Goal: Information Seeking & Learning: Learn about a topic

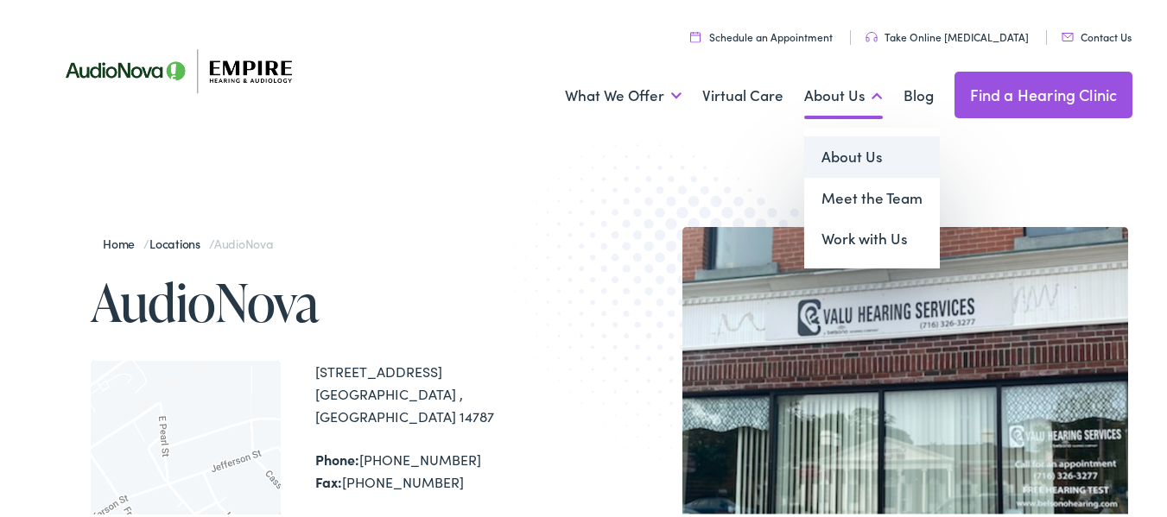
click at [832, 153] on link "About Us" at bounding box center [872, 154] width 136 height 41
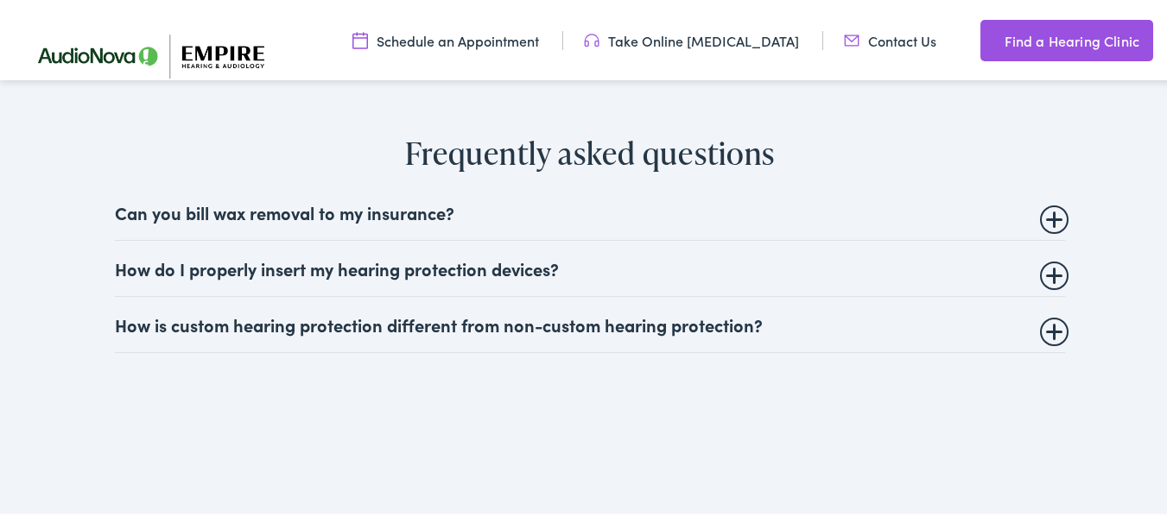
scroll to position [3887, 0]
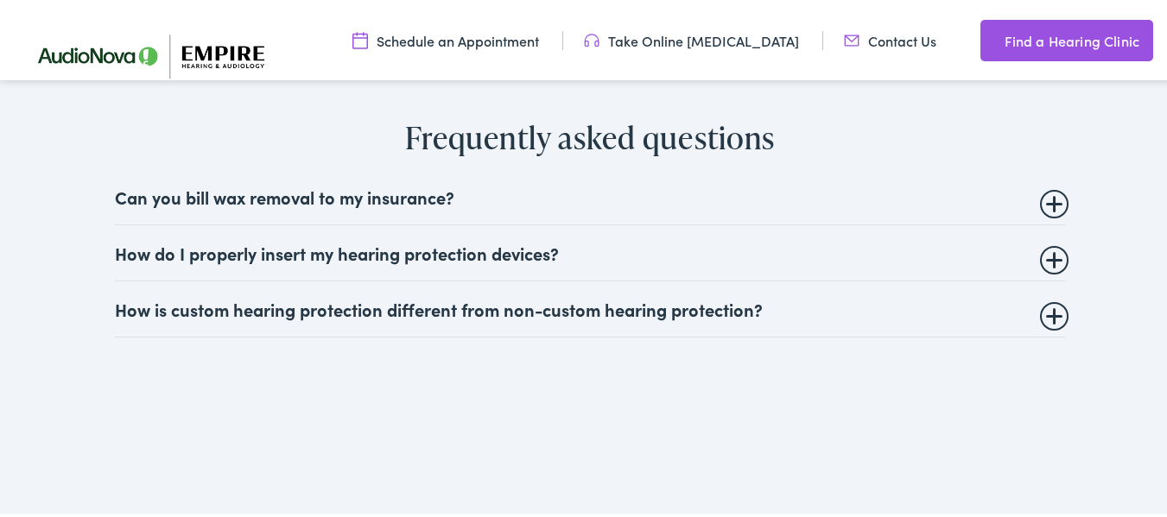
click at [1059, 178] on details "Can you bill wax removal to my insurance? Audiologists and Hearing Care provide…" at bounding box center [590, 195] width 950 height 56
click at [1049, 184] on summary "Can you bill wax removal to my insurance?" at bounding box center [590, 194] width 950 height 21
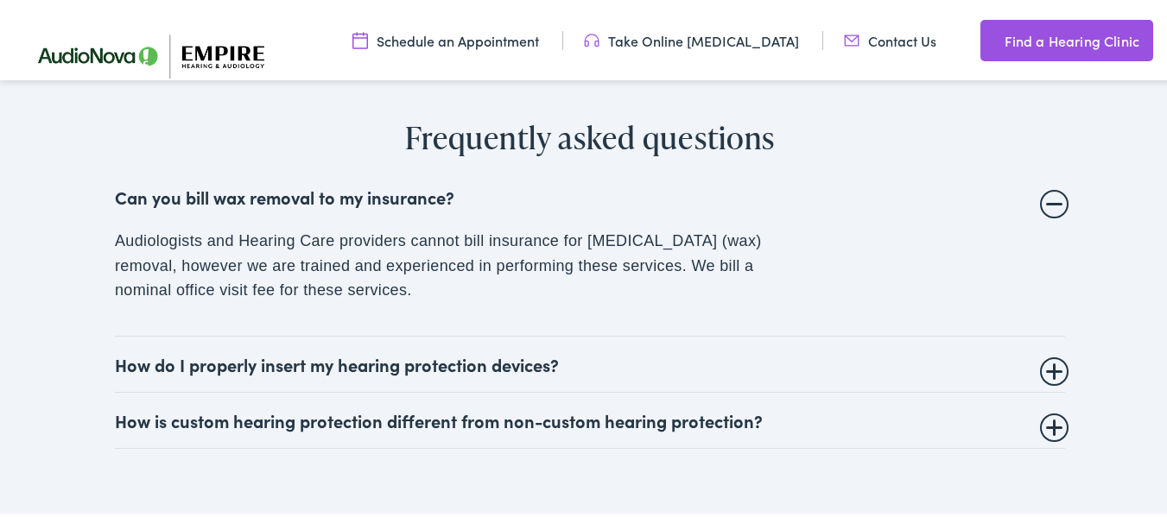
scroll to position [3973, 0]
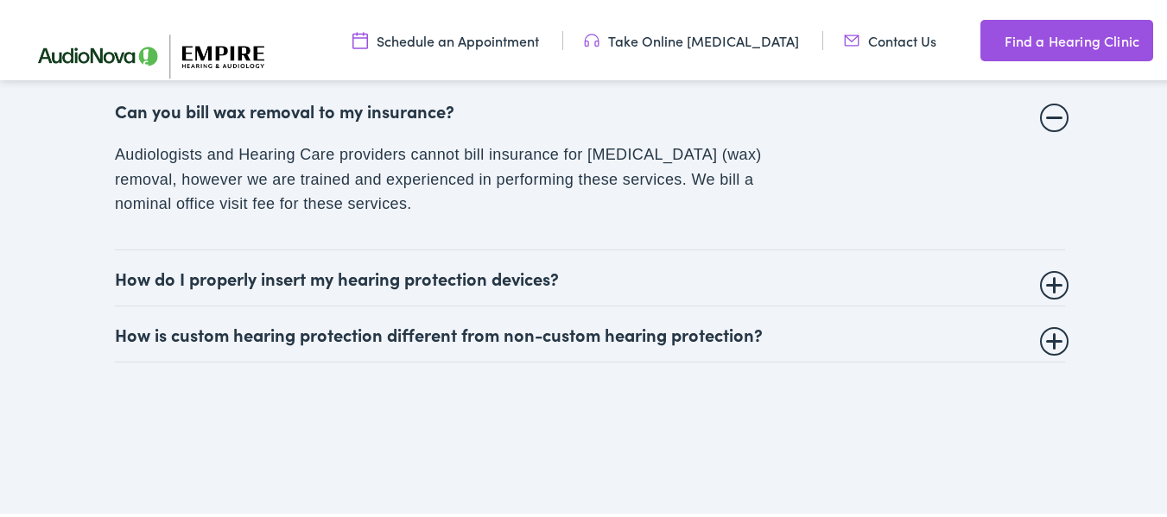
click at [1045, 265] on summary "How do I properly insert my hearing protection devices?" at bounding box center [590, 275] width 950 height 21
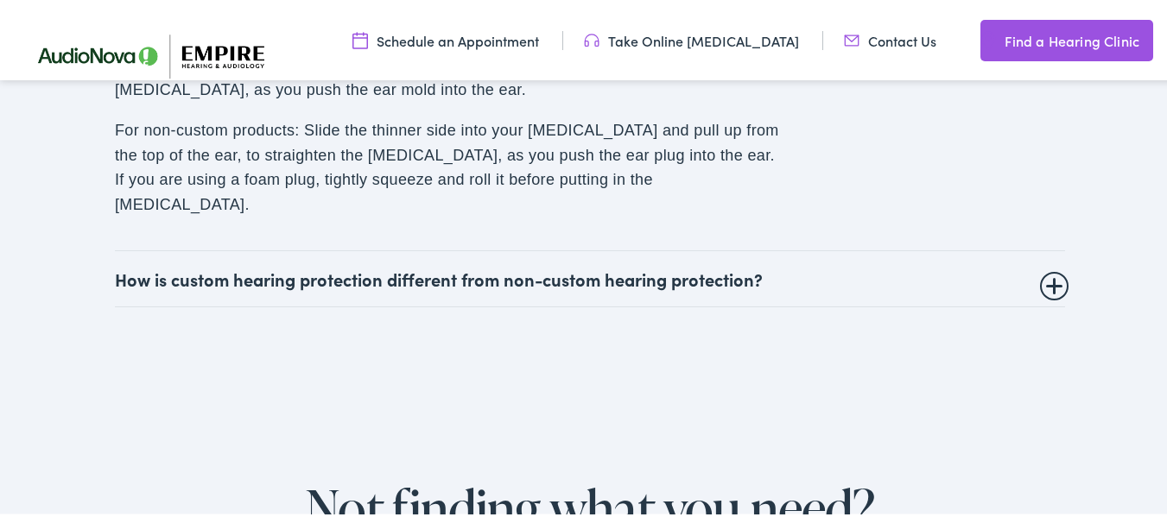
scroll to position [4232, 0]
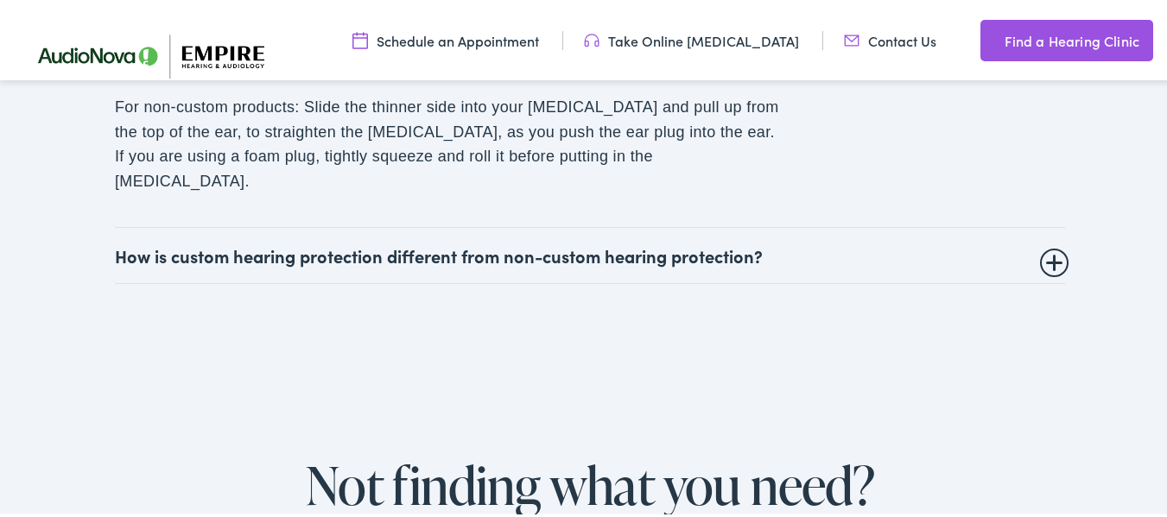
click at [1062, 213] on div "Frequently asked questions Can you bill wax removal to my insurance? Audiologis…" at bounding box center [591, 26] width 1086 height 510
click at [1047, 243] on summary "How is custom hearing protection different from non-custom hearing protection?" at bounding box center [590, 253] width 950 height 21
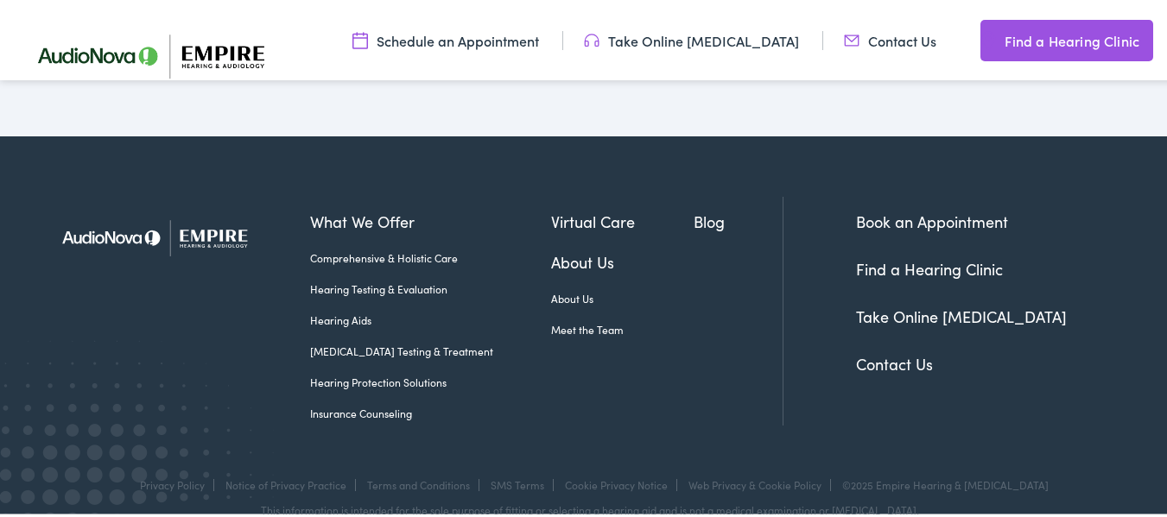
scroll to position [4663, 0]
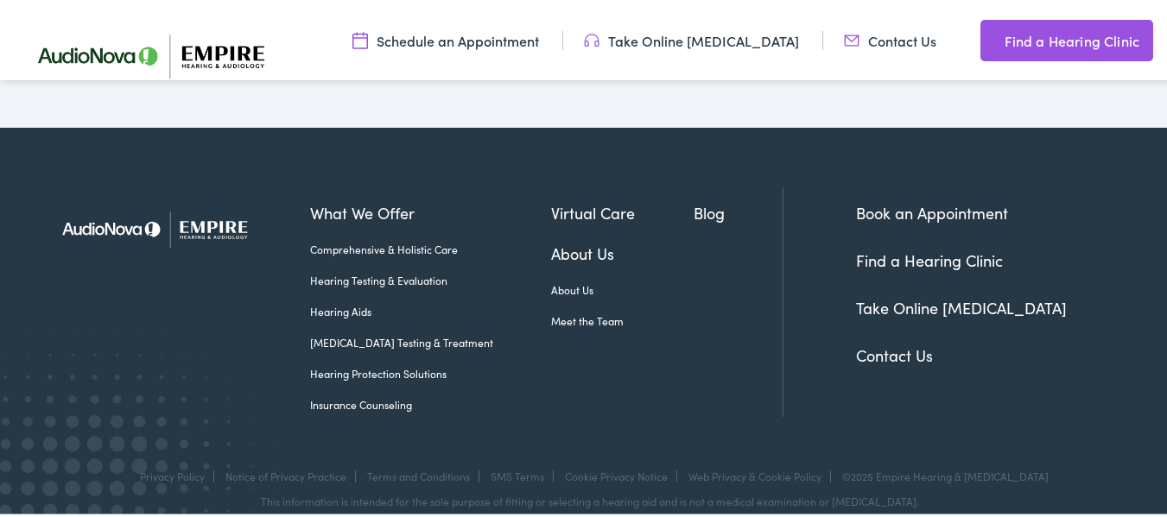
click at [330, 301] on link "Hearing Aids" at bounding box center [431, 309] width 242 height 16
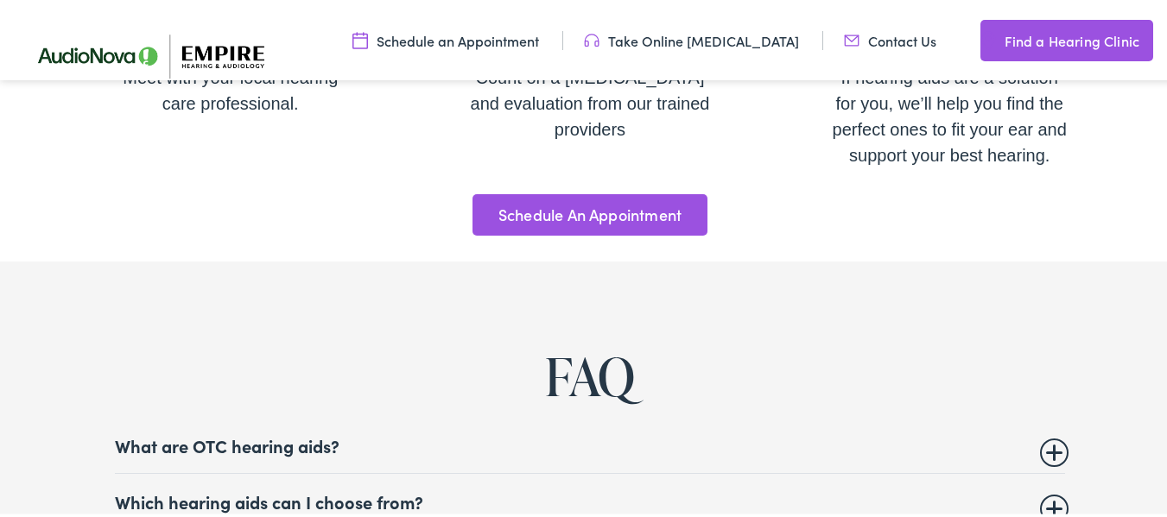
scroll to position [6392, 0]
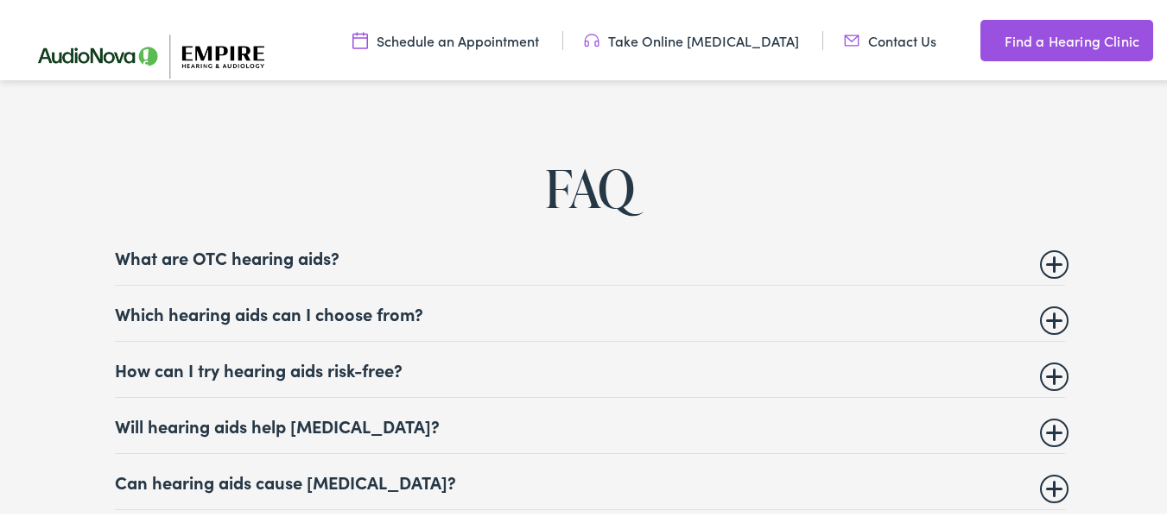
click at [1040, 246] on summary "What are OTC hearing aids?" at bounding box center [590, 254] width 950 height 21
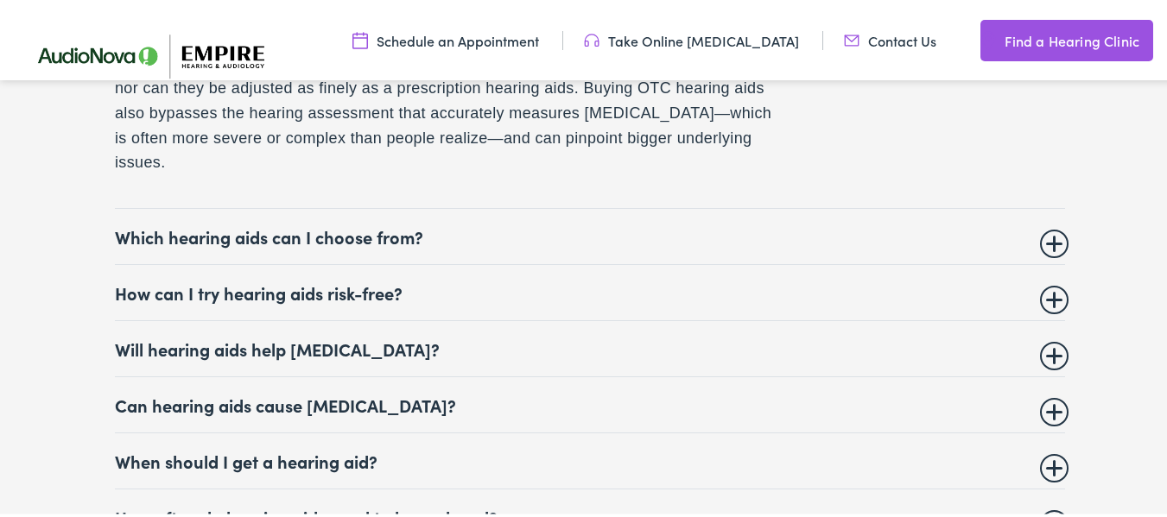
scroll to position [6824, 0]
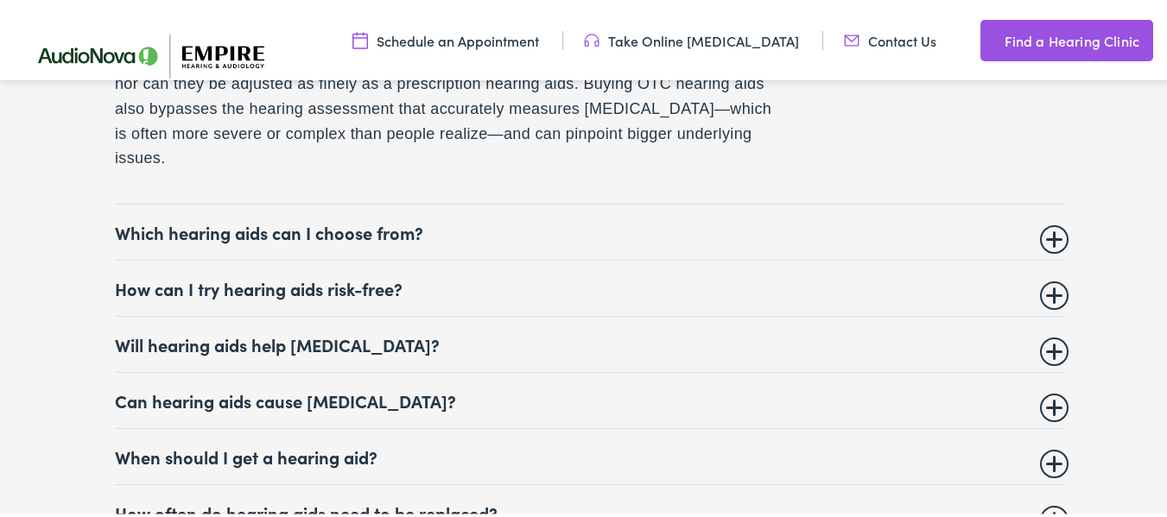
click at [1056, 228] on summary "Which hearing aids can I choose from?" at bounding box center [590, 229] width 950 height 21
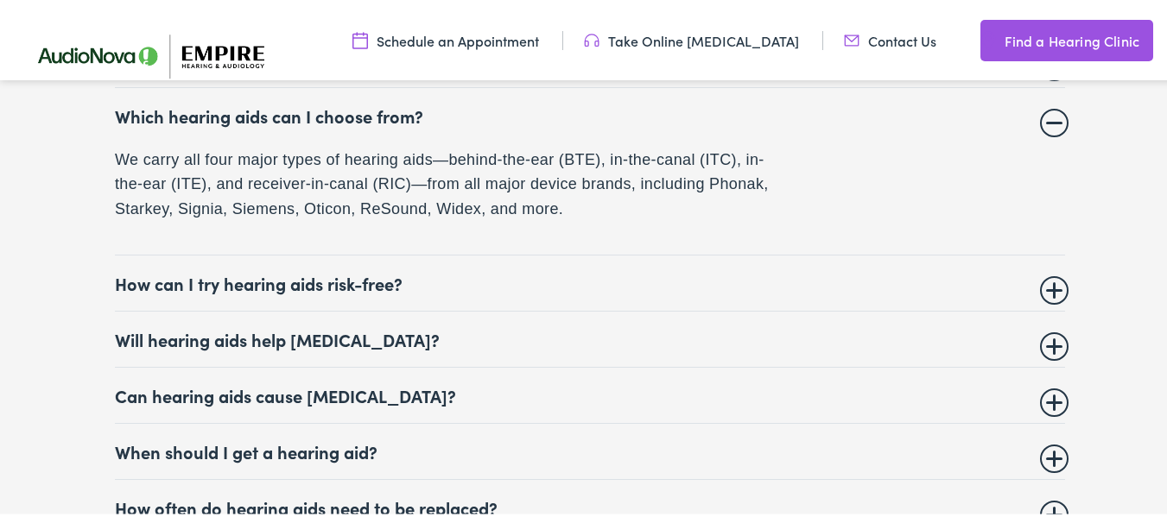
scroll to position [6629, 0]
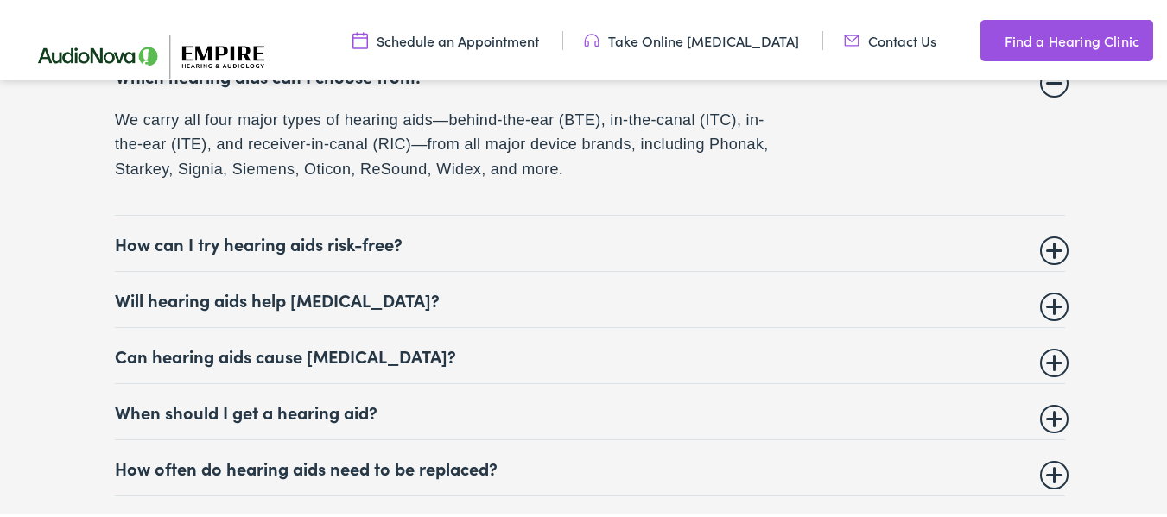
click at [1036, 287] on summary "Will hearing aids help tinnitus?" at bounding box center [590, 297] width 950 height 21
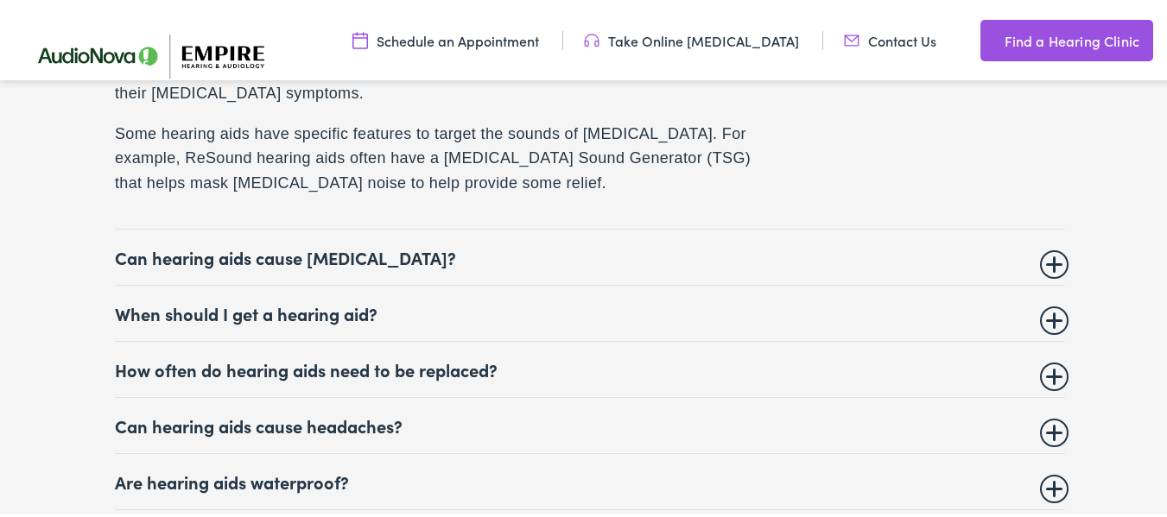
scroll to position [6888, 0]
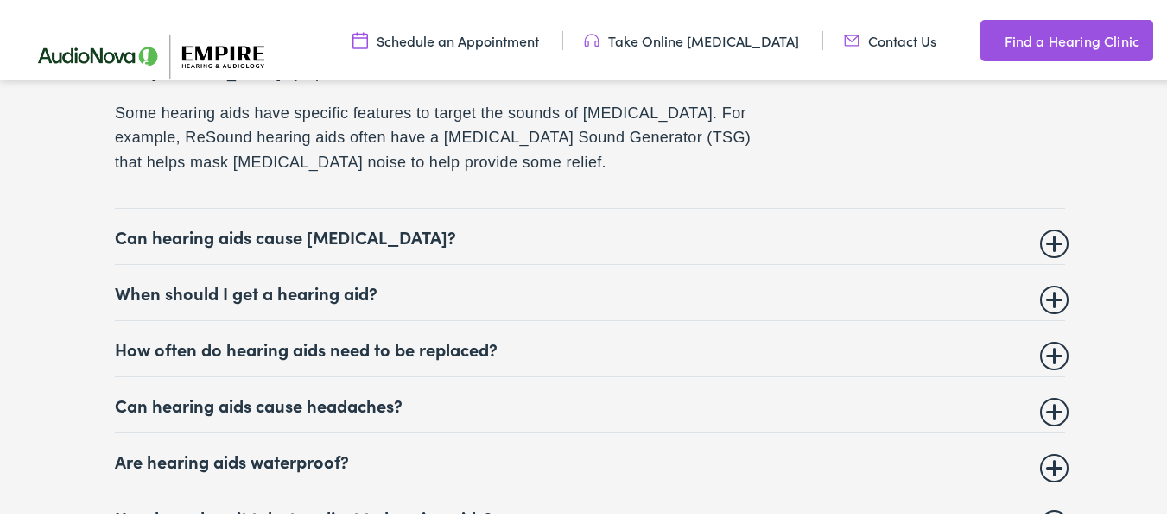
click at [1052, 224] on summary "Can hearing aids cause vertigo?" at bounding box center [590, 234] width 950 height 21
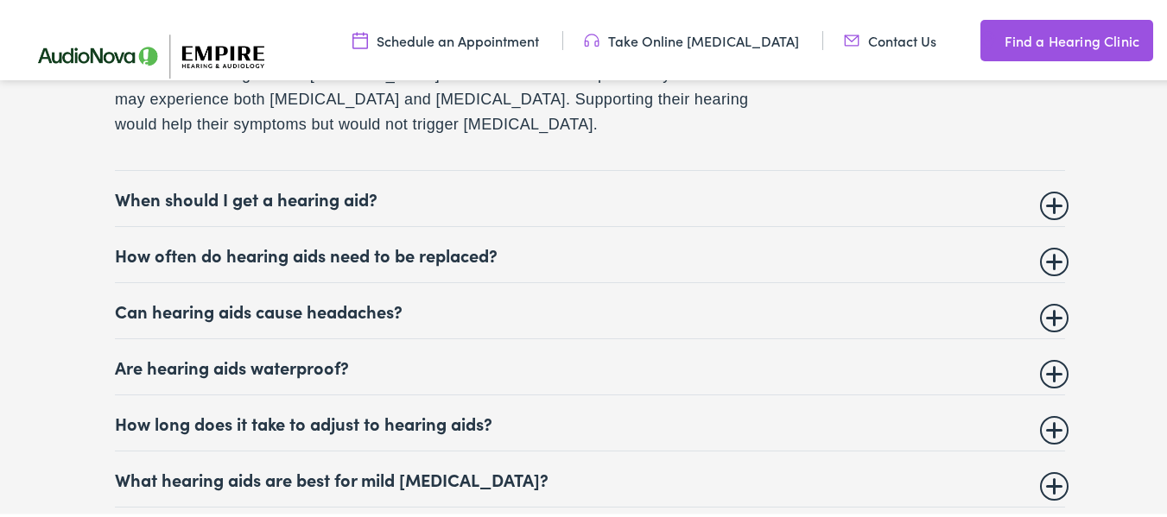
scroll to position [7040, 0]
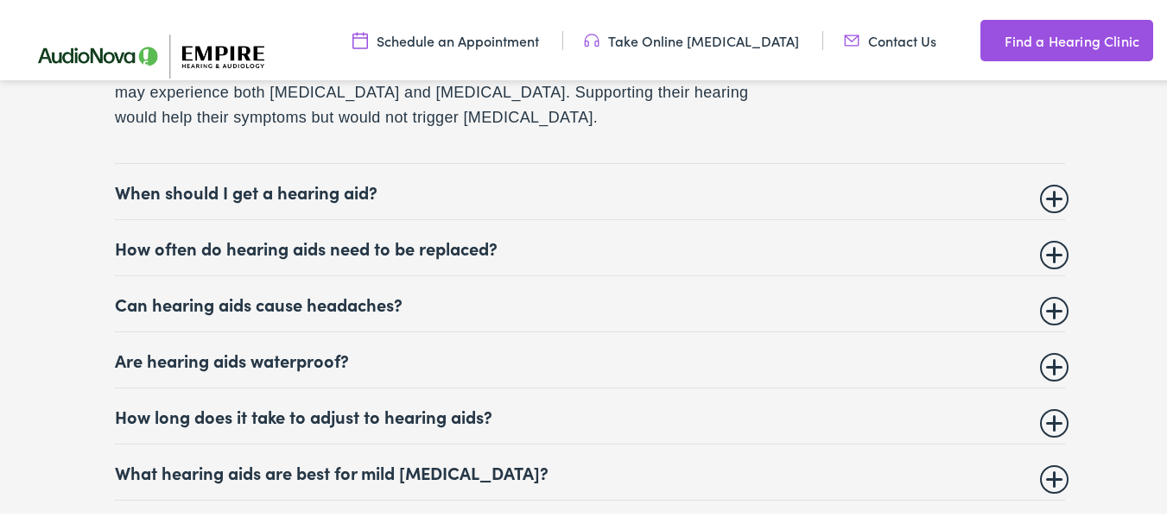
click at [1050, 235] on summary "How often do hearing aids need to be replaced?" at bounding box center [590, 245] width 950 height 21
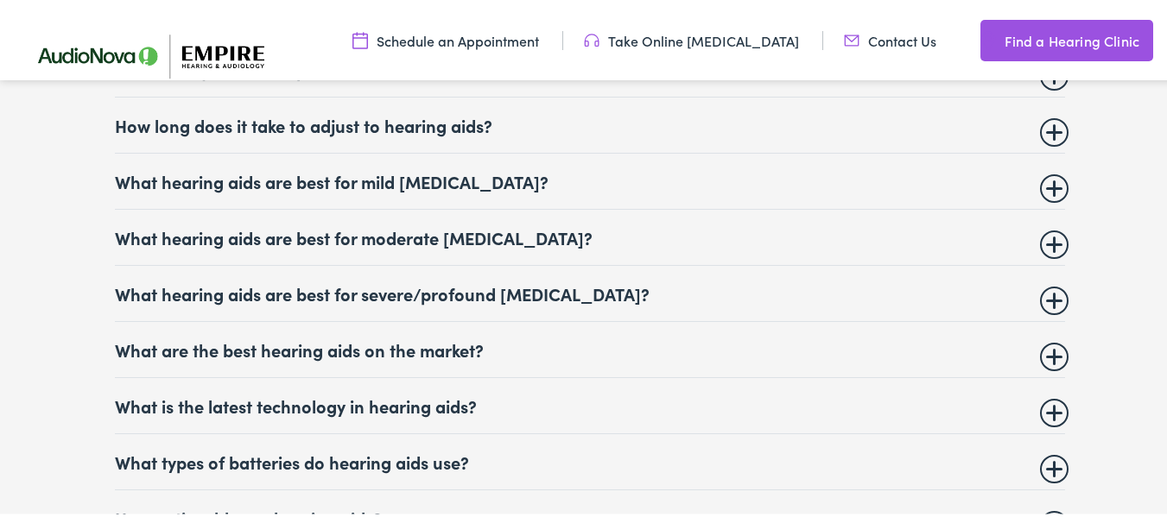
scroll to position [7277, 0]
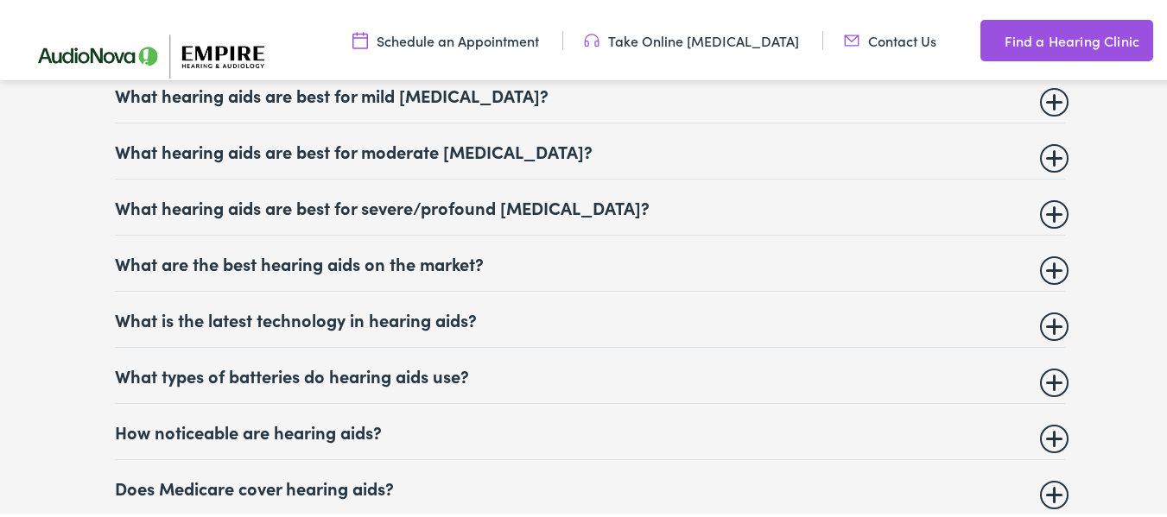
click at [1045, 257] on summary "What are the best hearing aids on the market?" at bounding box center [590, 260] width 950 height 21
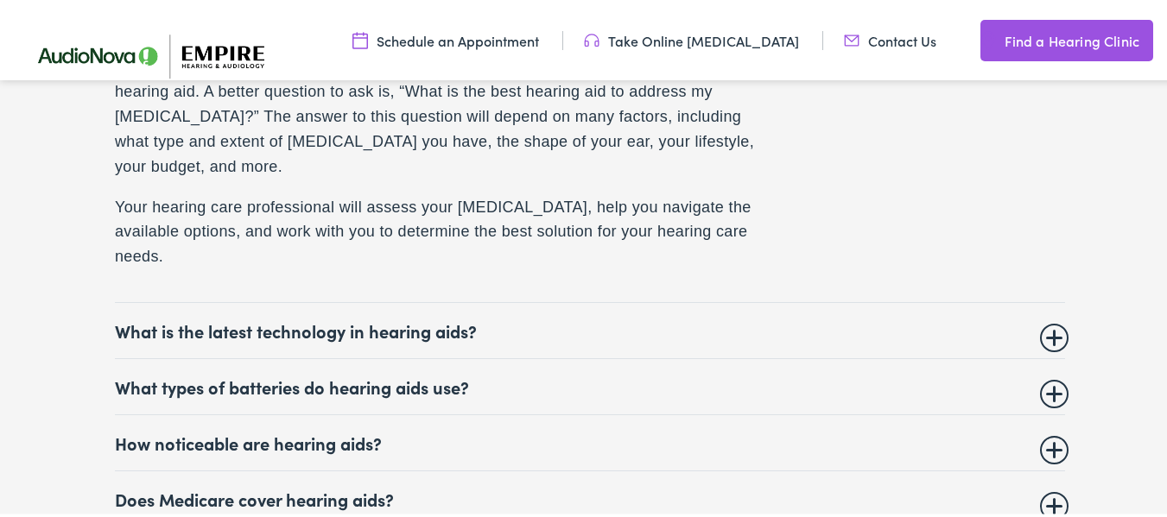
scroll to position [7461, 0]
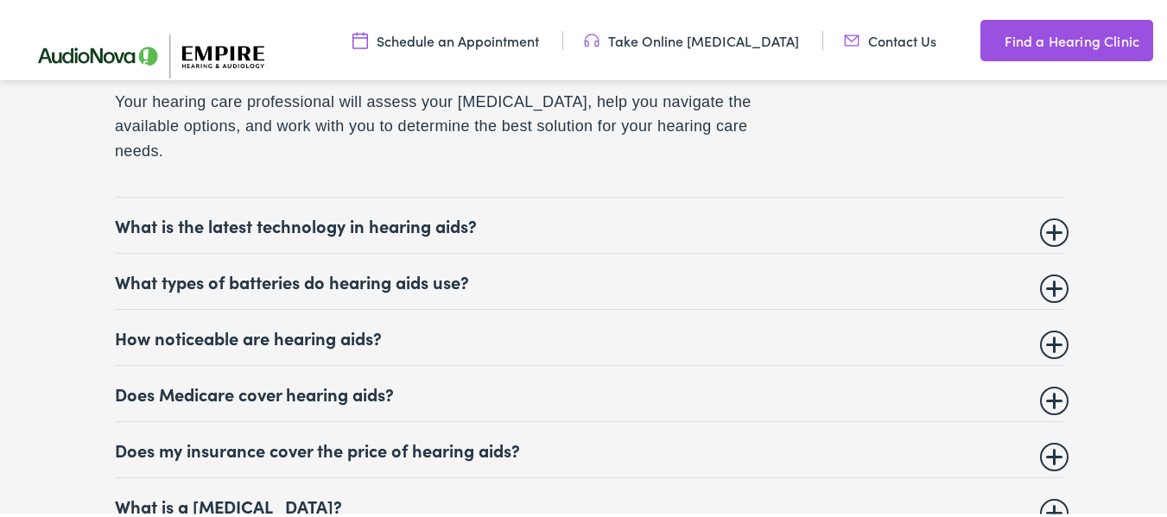
click at [1052, 212] on summary "What is the latest technology in hearing aids?" at bounding box center [590, 222] width 950 height 21
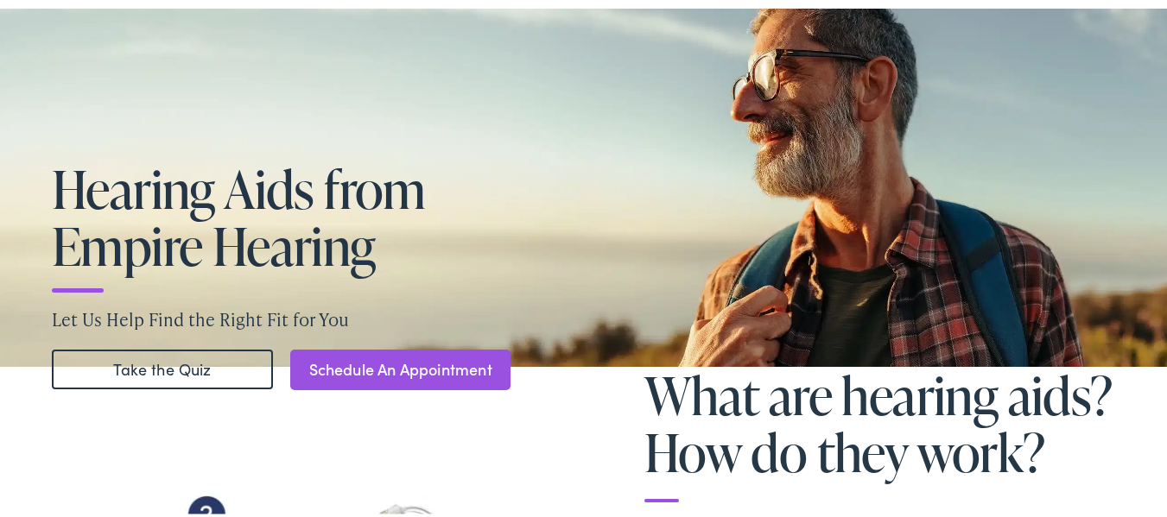
scroll to position [0, 0]
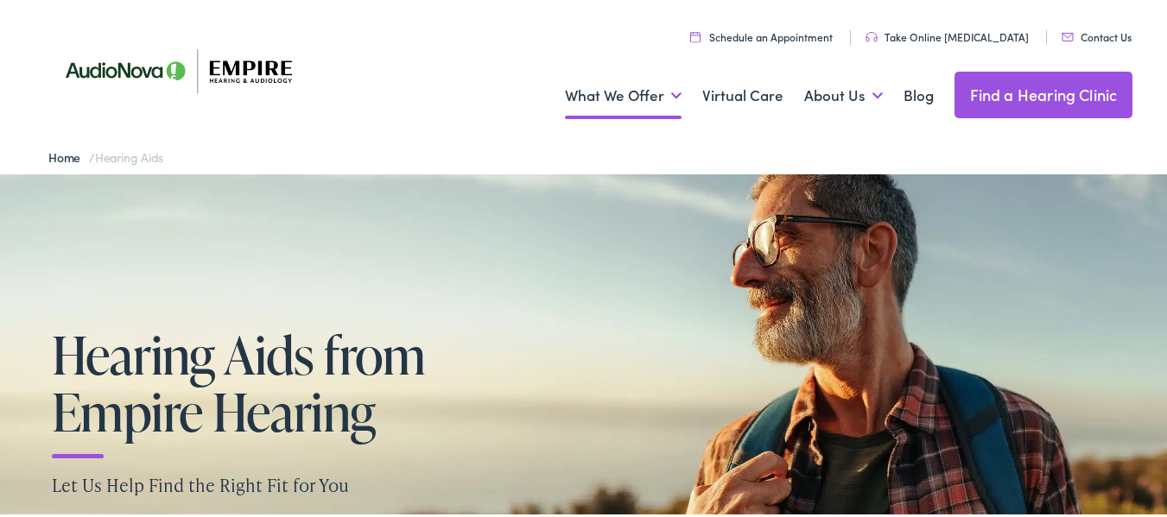
click at [59, 159] on link "Home" at bounding box center [68, 154] width 41 height 17
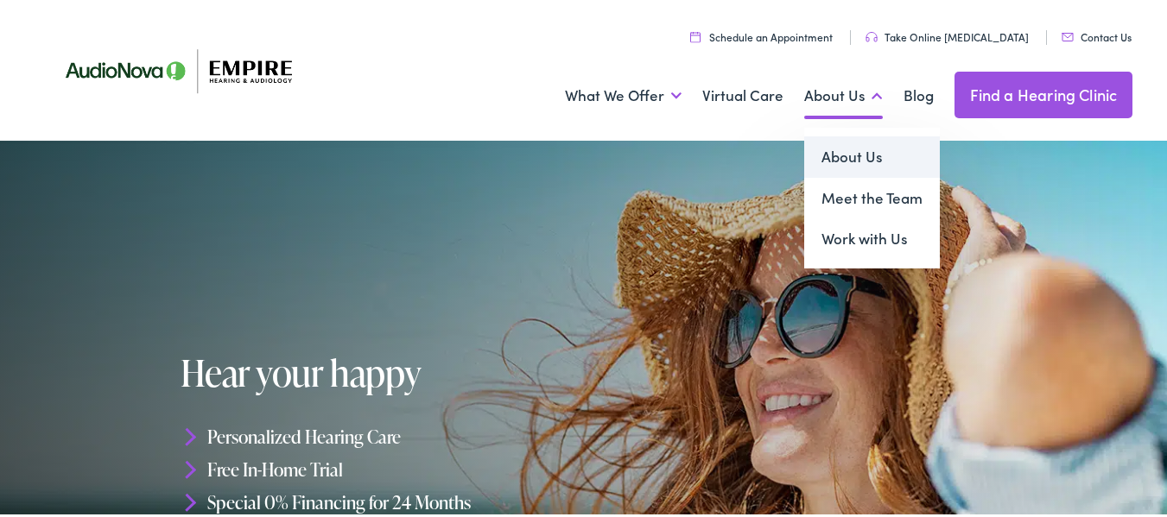
click at [837, 160] on link "About Us" at bounding box center [872, 154] width 136 height 41
